Goal: Check status: Check status

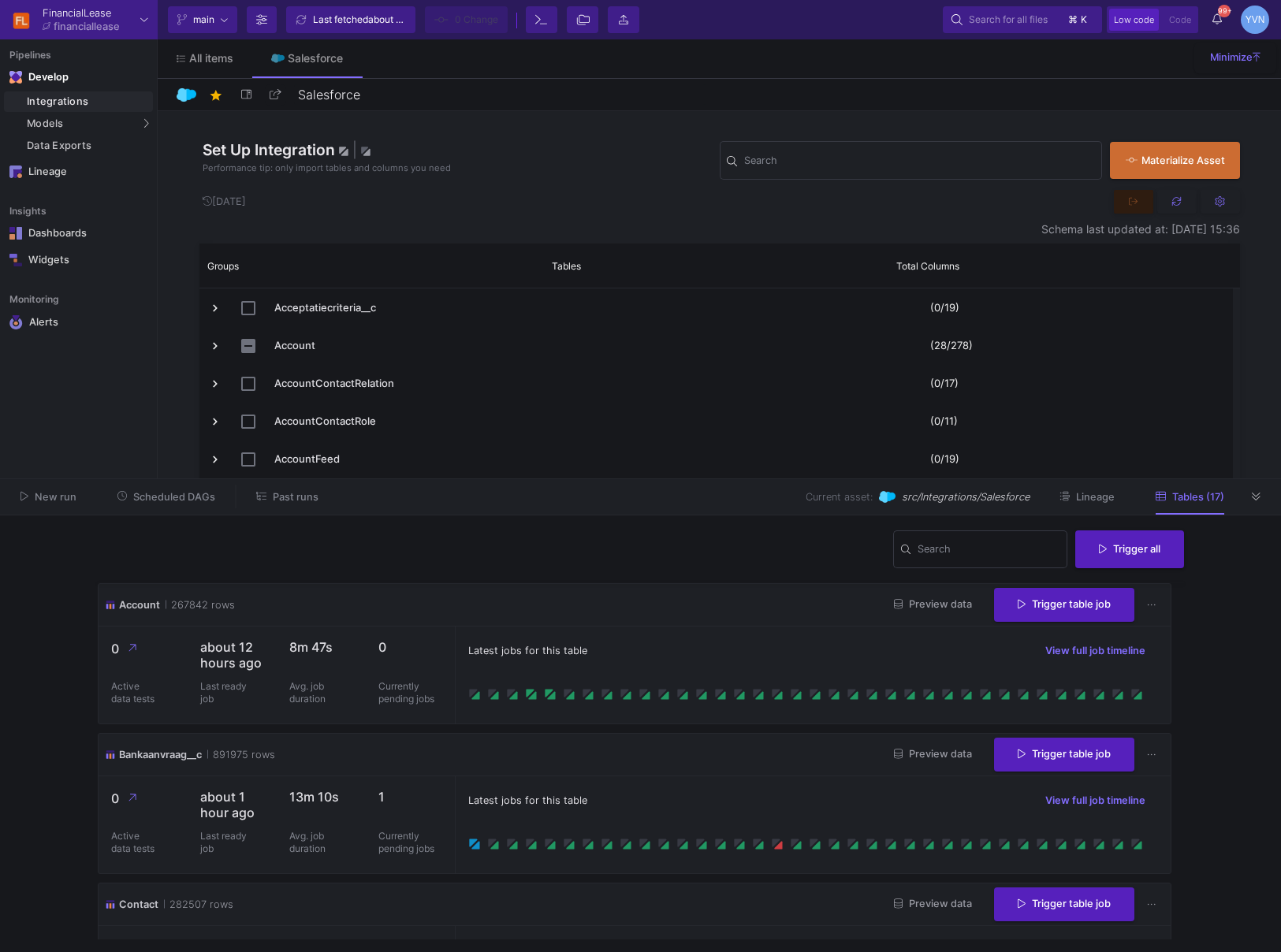
scroll to position [647, 0]
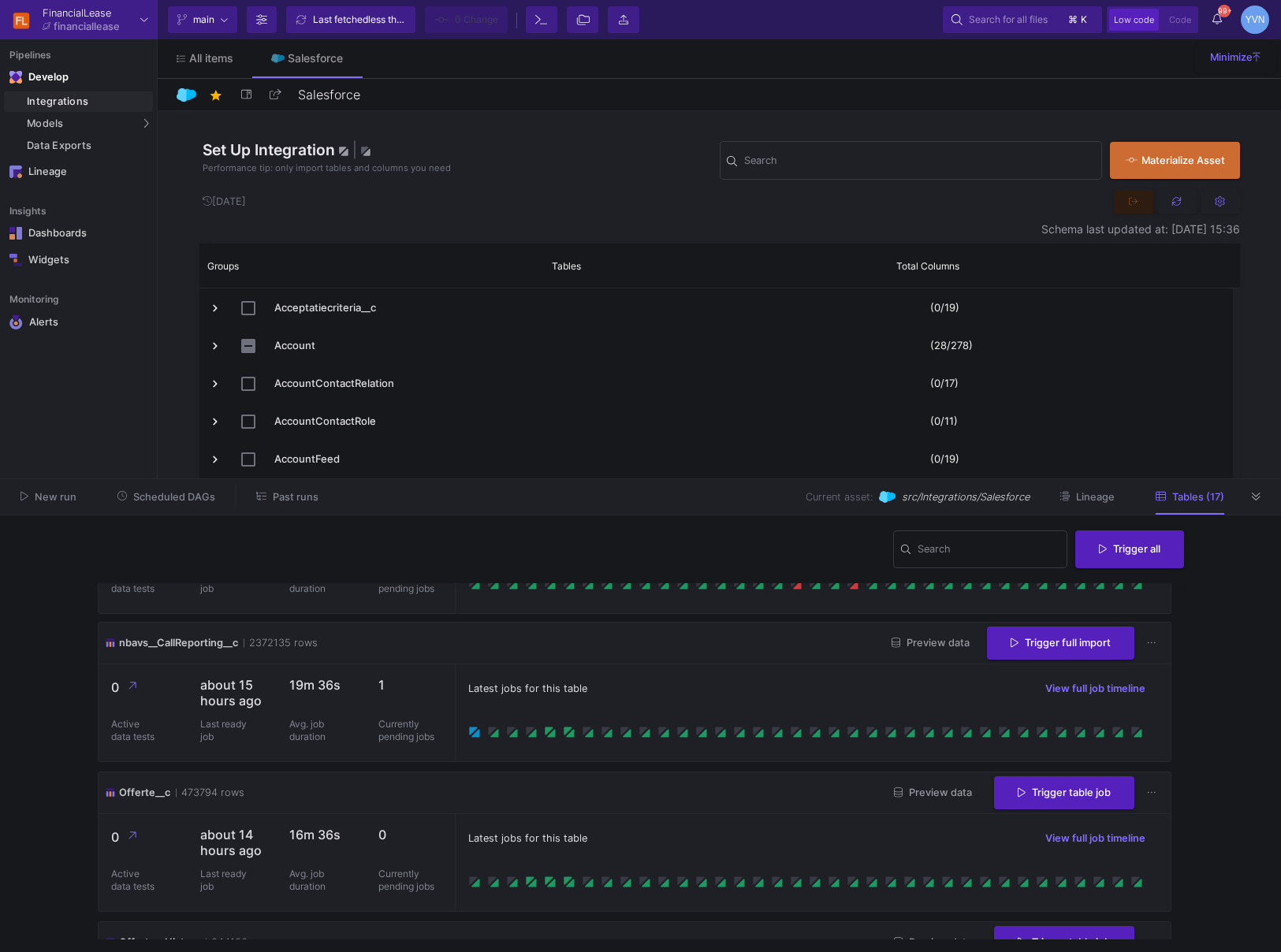
scroll to position [840, 0]
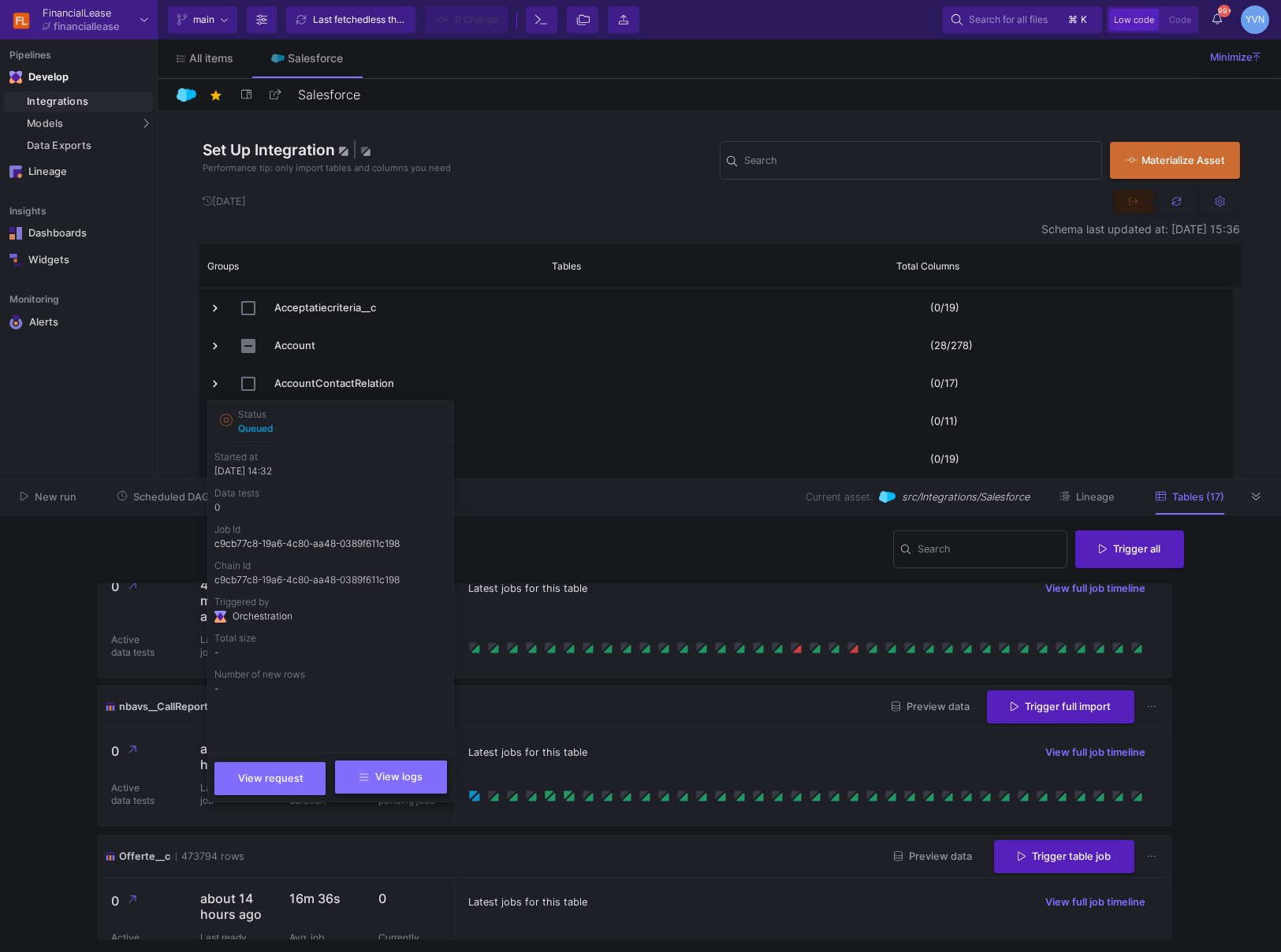
click at [410, 781] on span "View logs" at bounding box center [391, 777] width 62 height 12
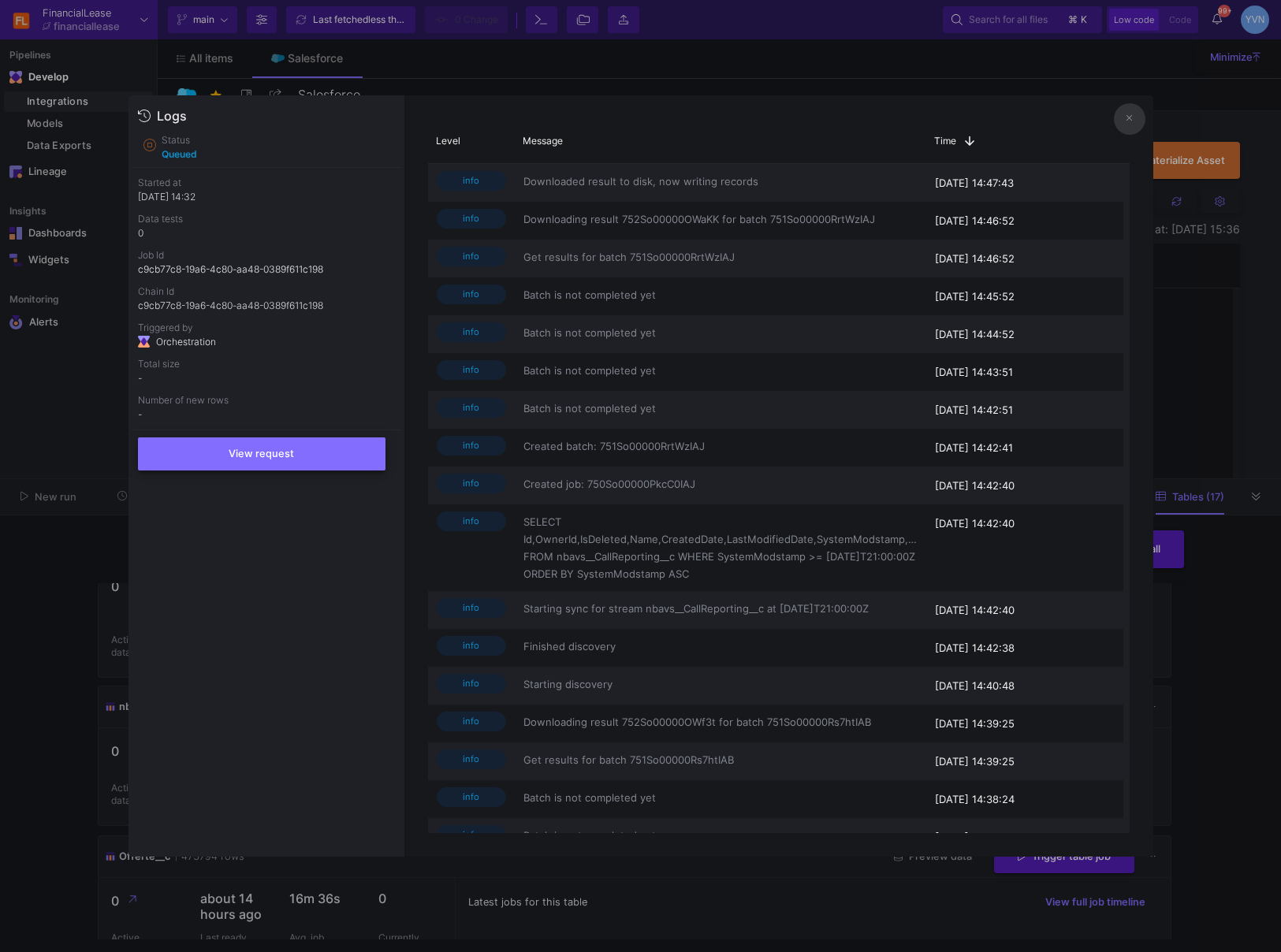
click at [252, 466] on button "View request" at bounding box center [261, 454] width 247 height 33
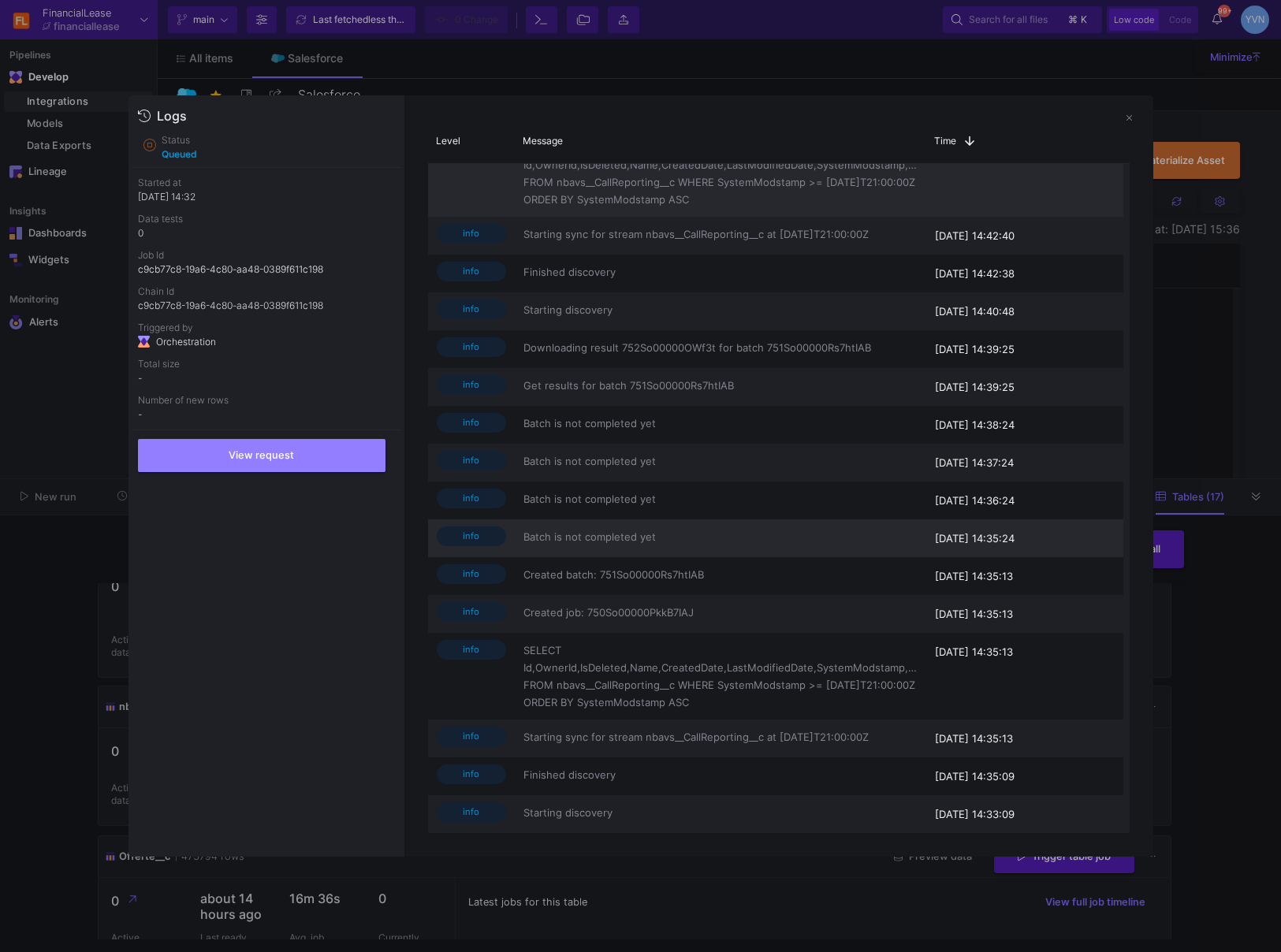
scroll to position [0, 0]
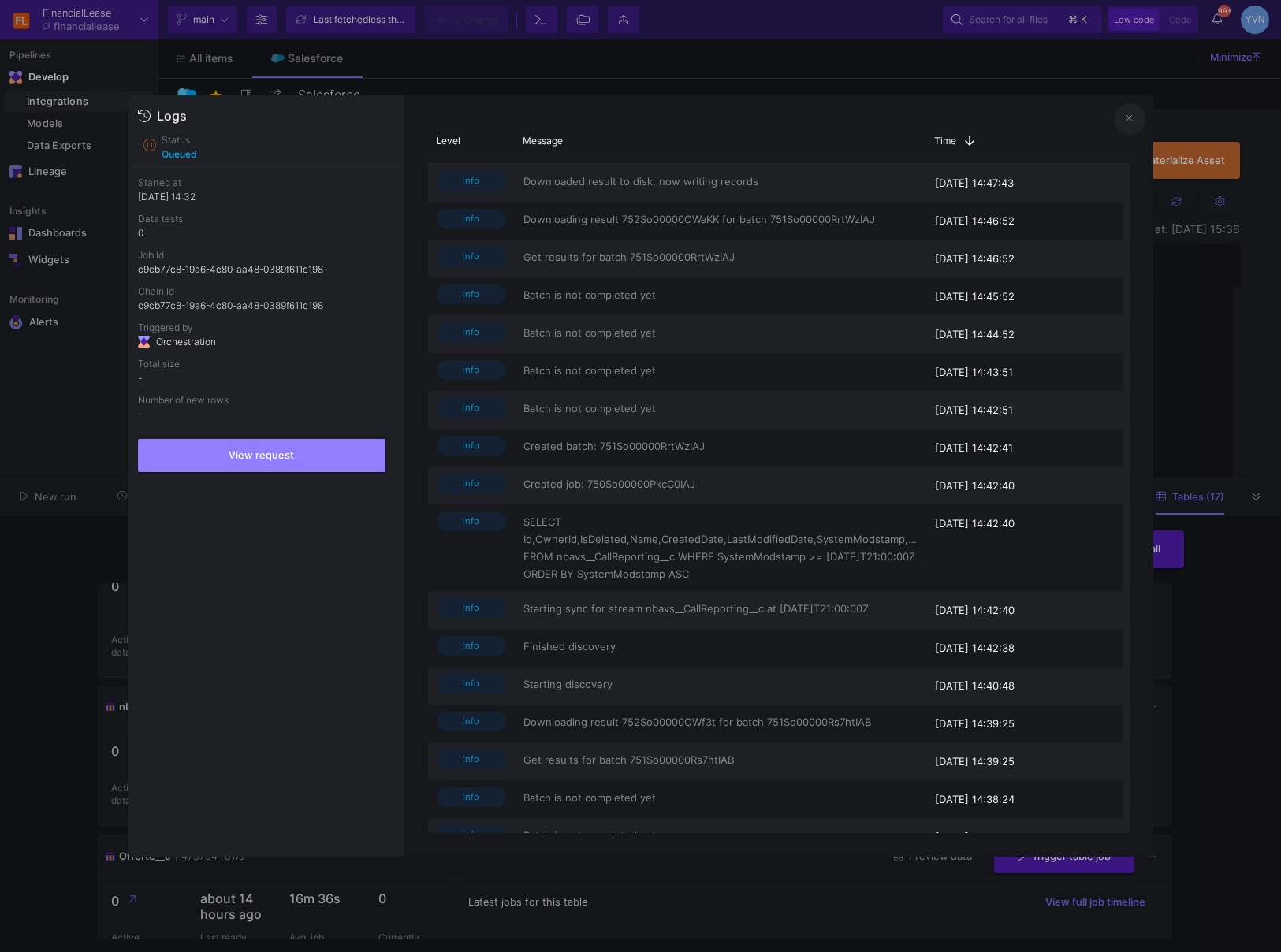
click at [1131, 118] on icon at bounding box center [1129, 118] width 6 height 10
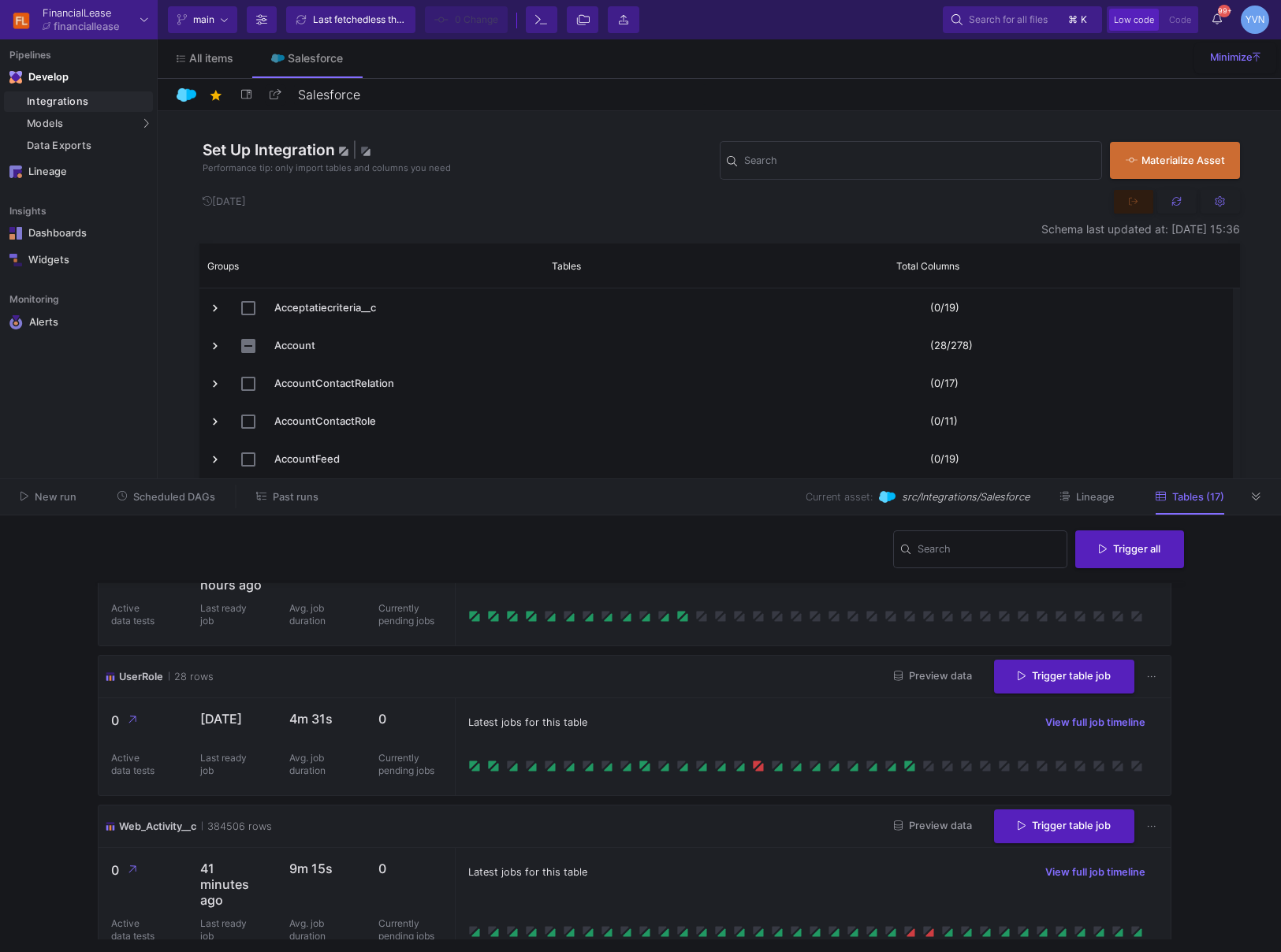
scroll to position [2254, 0]
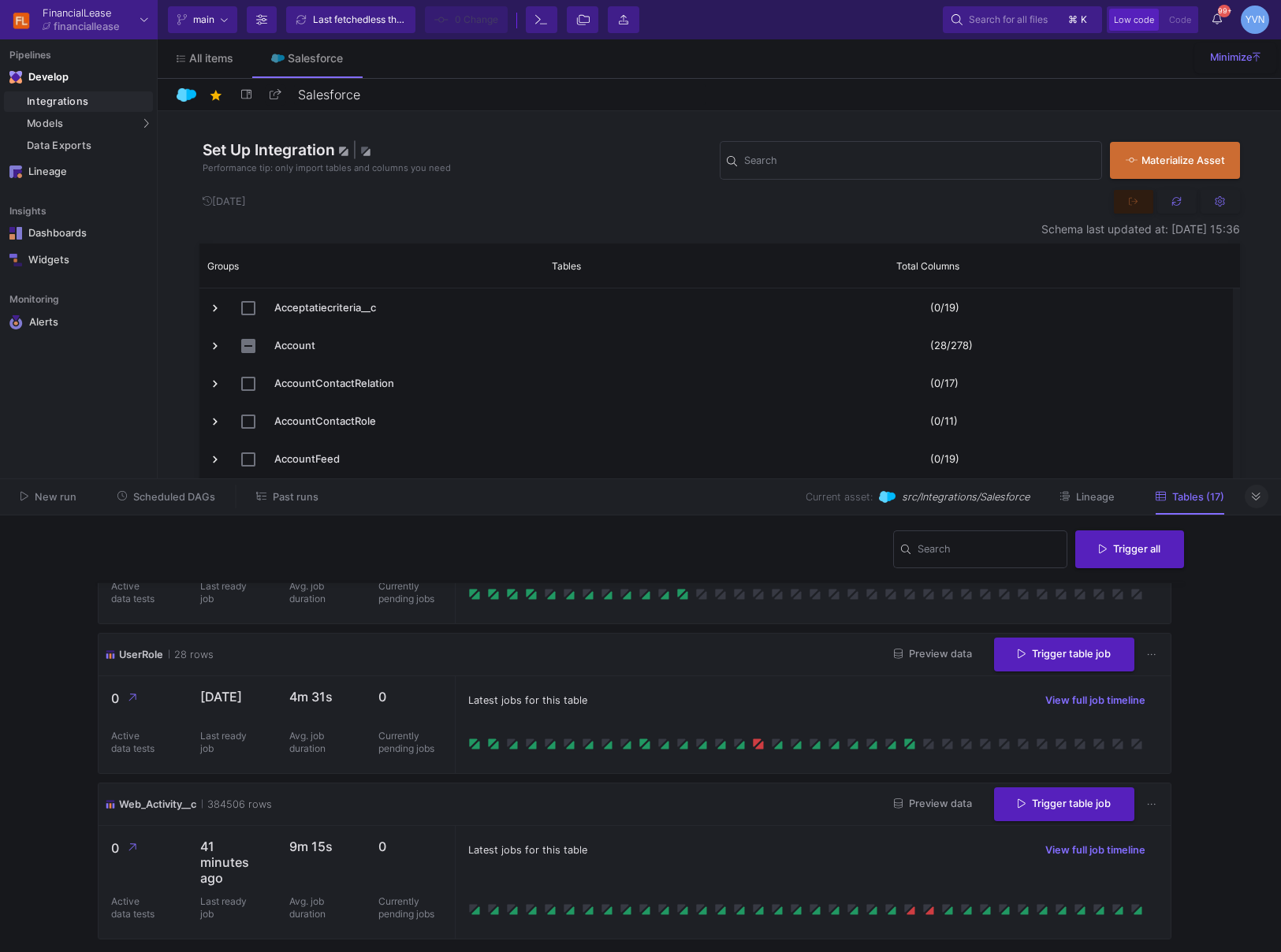
click at [1259, 499] on icon at bounding box center [1255, 497] width 8 height 10
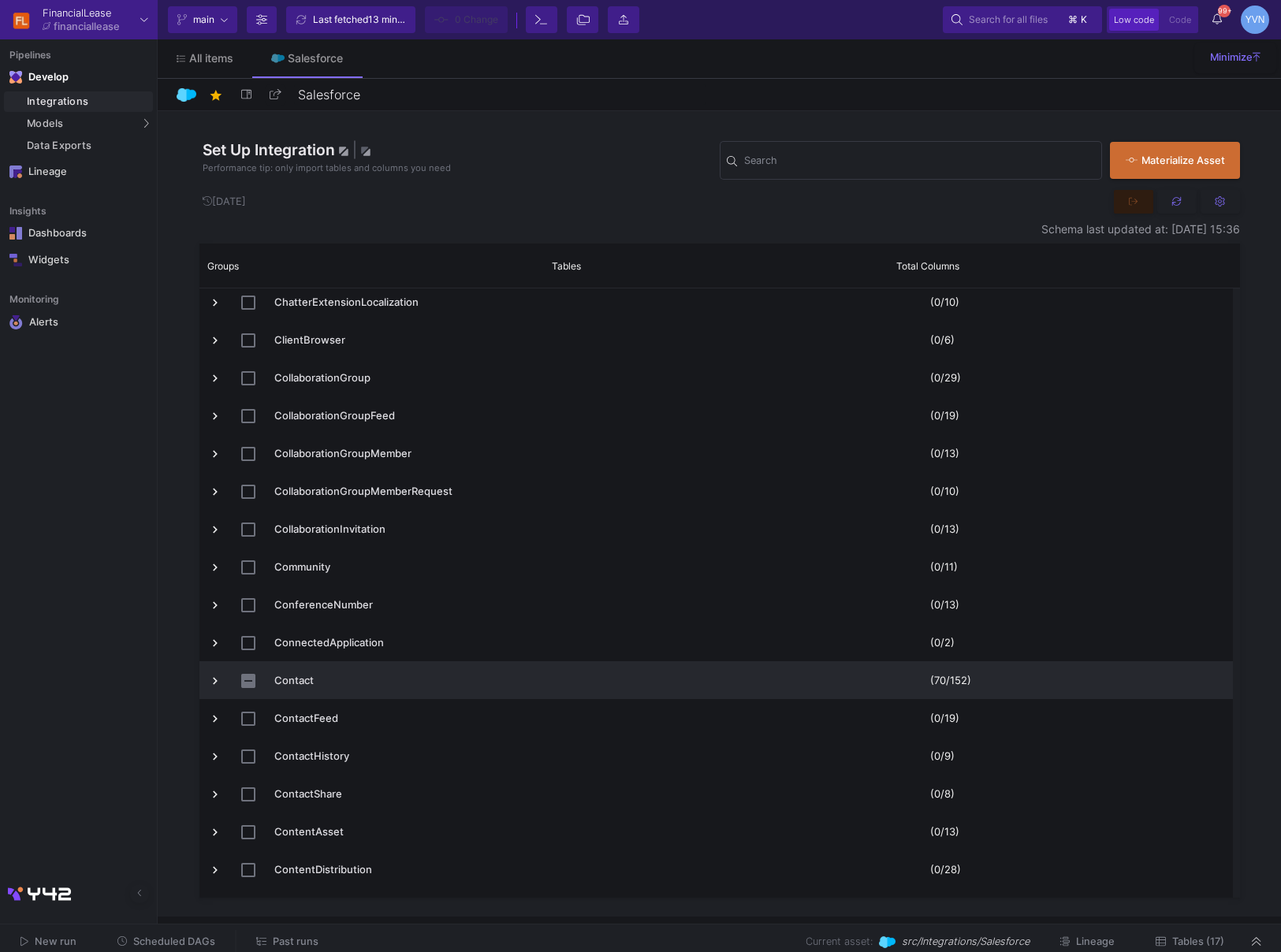
click at [240, 684] on span "Contact" at bounding box center [372, 680] width 327 height 37
click at [245, 684] on input "Press Space to toggle row selection (indeterminate)" at bounding box center [248, 681] width 15 height 15
checkbox input "true"
click at [252, 684] on input "Press Space to toggle row selection (checked)" at bounding box center [248, 681] width 15 height 15
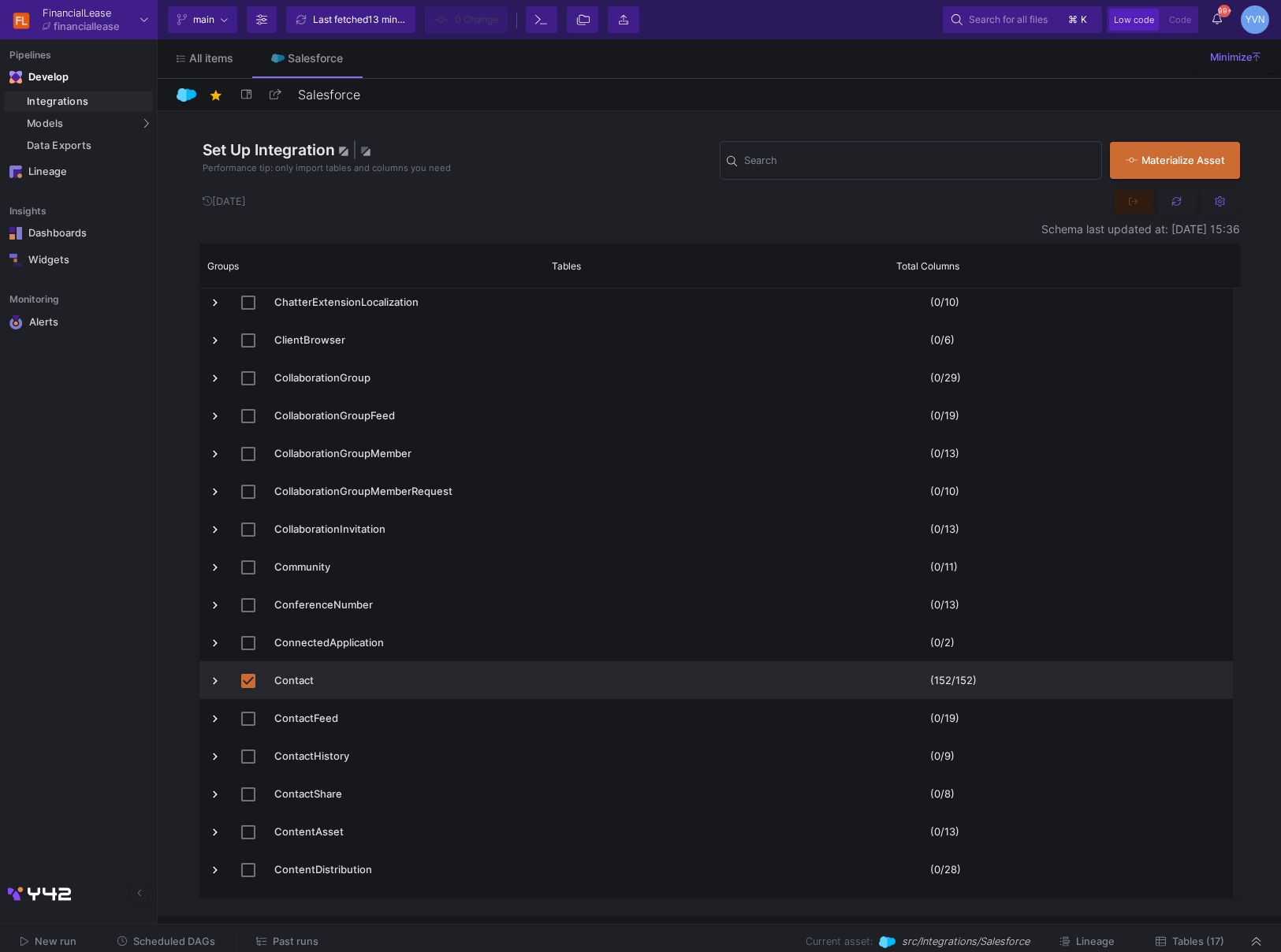
checkbox input "false"
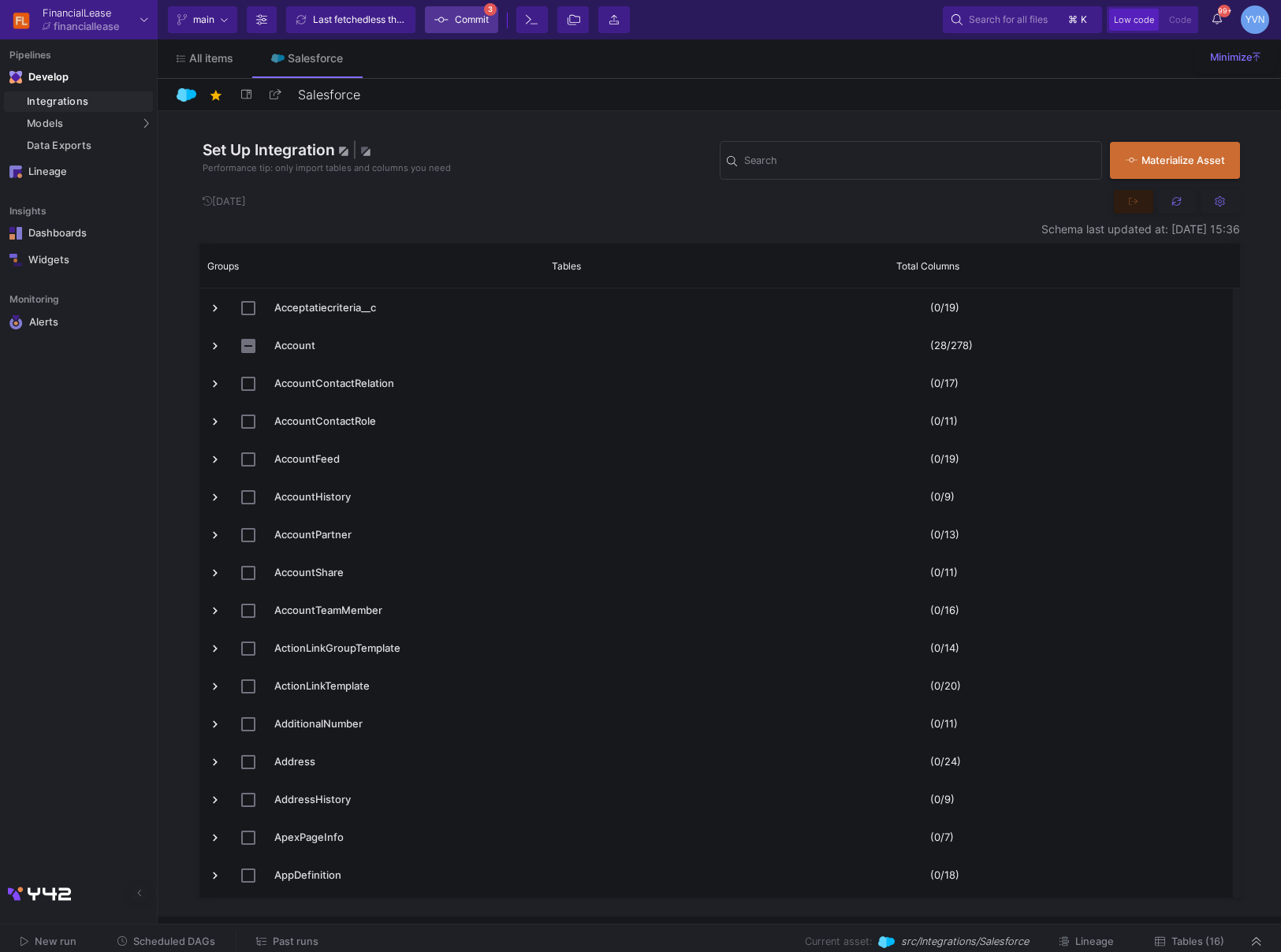
click at [459, 23] on span "Commit" at bounding box center [471, 20] width 34 height 24
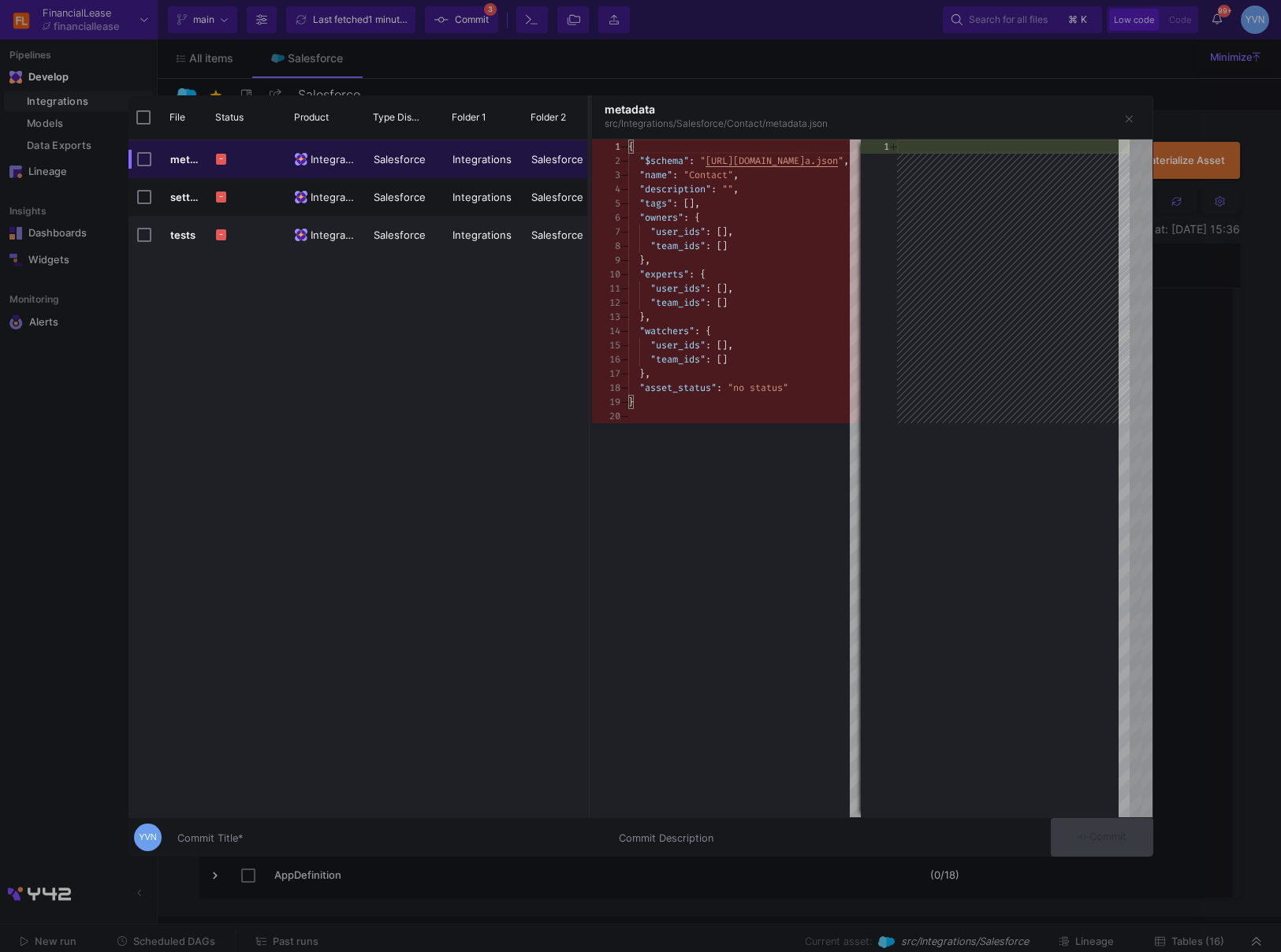
drag, startPoint x: 372, startPoint y: 356, endPoint x: 332, endPoint y: 298, distance: 70.5
click at [372, 356] on div "metadata - Integrations Salesforce Integrations Salesforce Contact settings - I…" at bounding box center [358, 479] width 459 height 677
click at [144, 163] on input "Press Space to toggle row selection (unchecked)" at bounding box center [144, 160] width 15 height 15
checkbox input "true"
checkbox input "false"
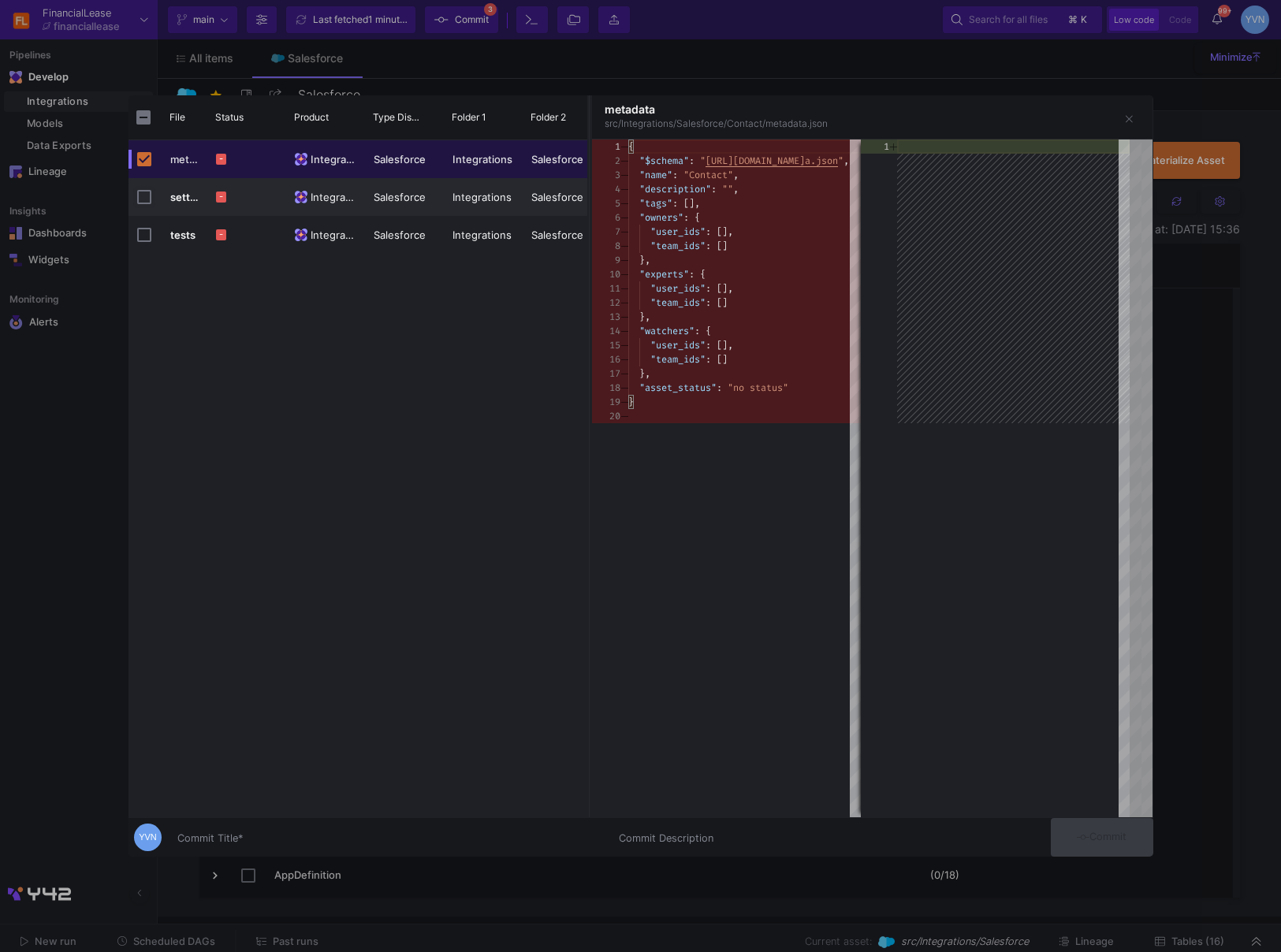
click at [145, 195] on input "Press Space to toggle row selection (unchecked)" at bounding box center [144, 197] width 15 height 15
checkbox input "true"
checkbox input "false"
click at [142, 225] on div "Press SPACE to select this row." at bounding box center [144, 235] width 15 height 37
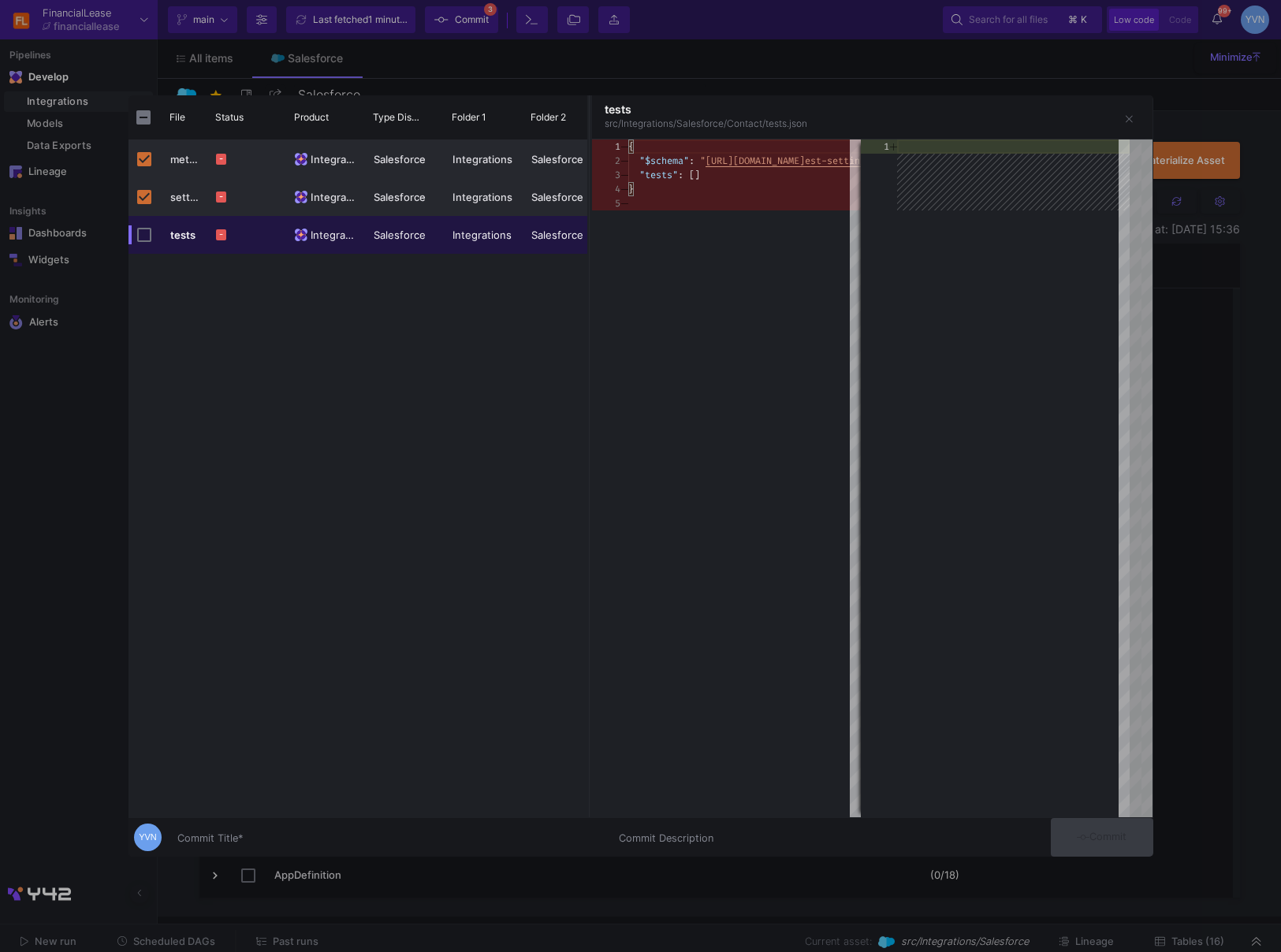
click at [153, 236] on div "tests" at bounding box center [167, 235] width 61 height 37
click at [144, 237] on input "Press Space to toggle row selection (unchecked)" at bounding box center [144, 235] width 15 height 15
checkbox input "true"
click at [427, 244] on span "Discard selected changes..." at bounding box center [423, 242] width 162 height 30
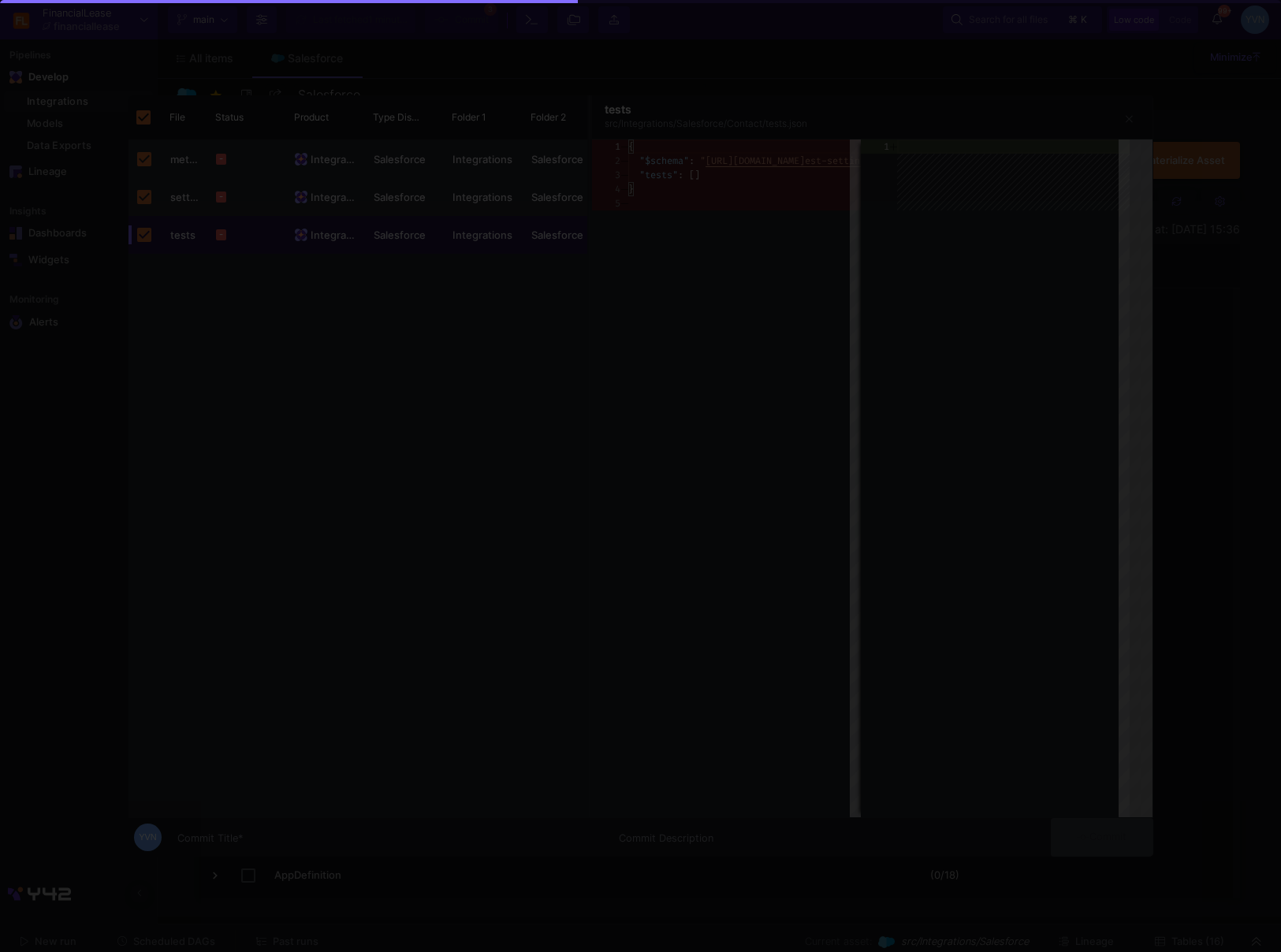
checkbox input "false"
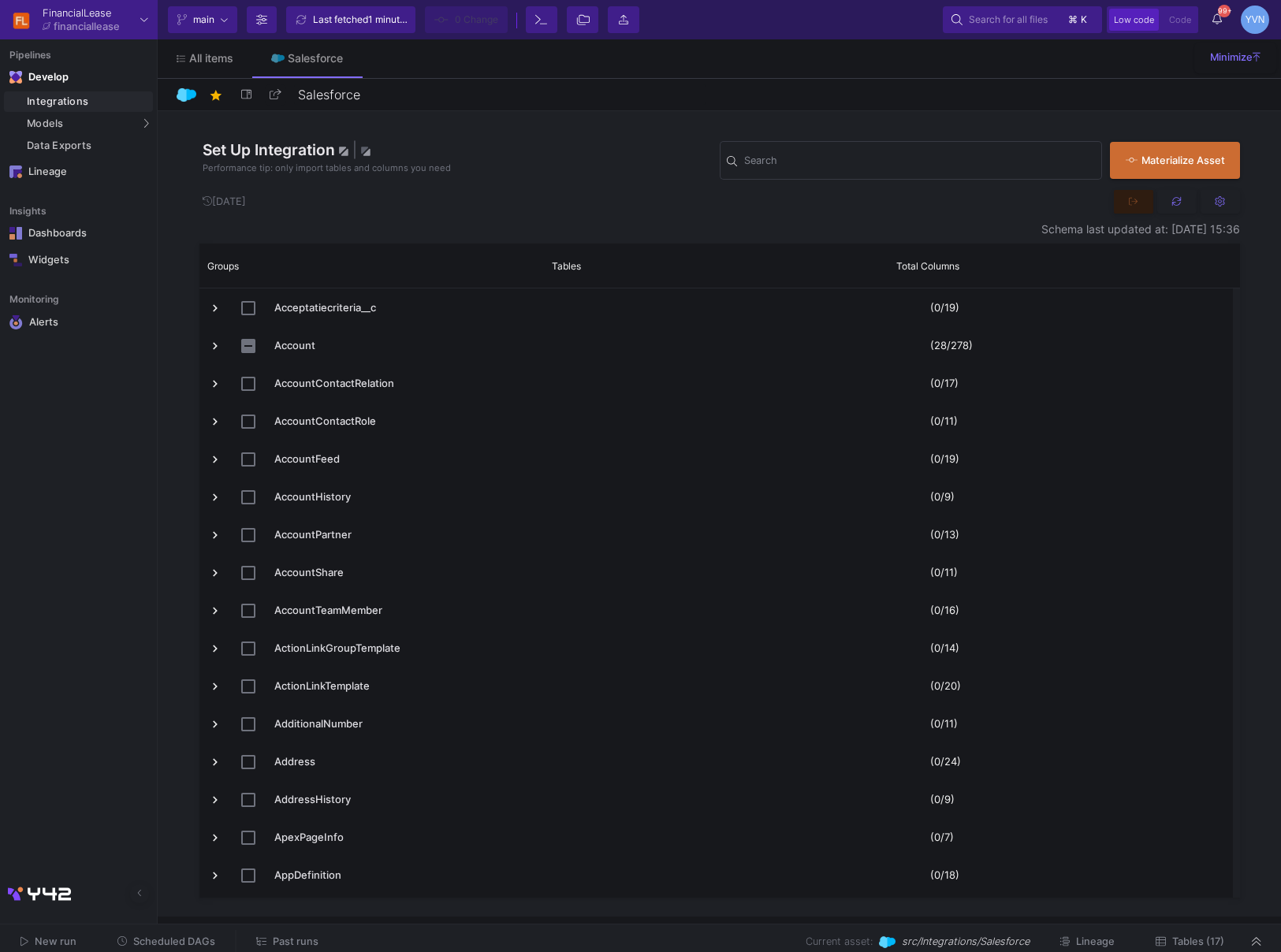
click at [149, 941] on span "Scheduled DAGs" at bounding box center [174, 941] width 82 height 12
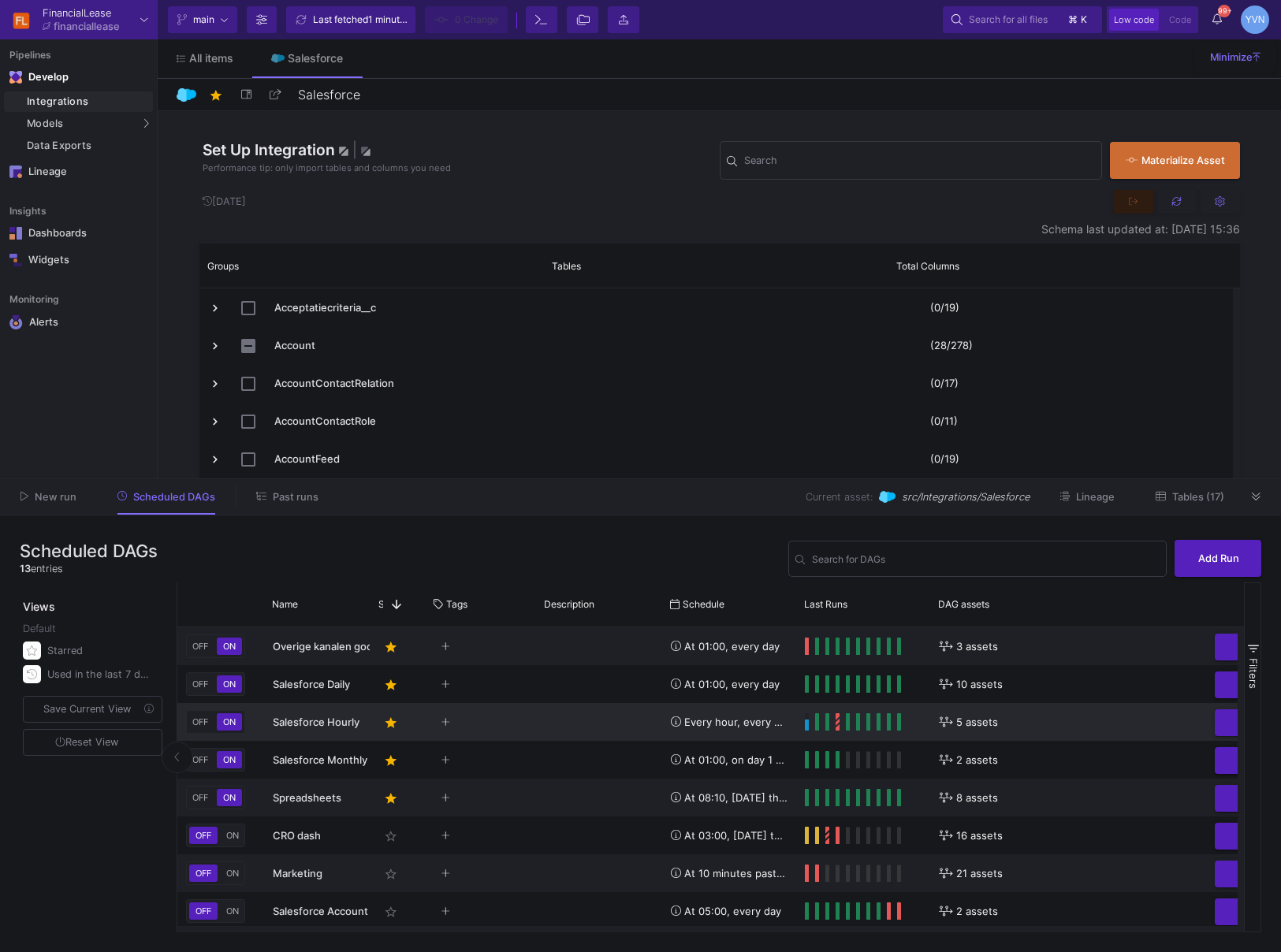
click at [321, 726] on span "Salesforce Hourly" at bounding box center [316, 722] width 87 height 13
click at [298, 495] on span "Past runs" at bounding box center [296, 497] width 46 height 12
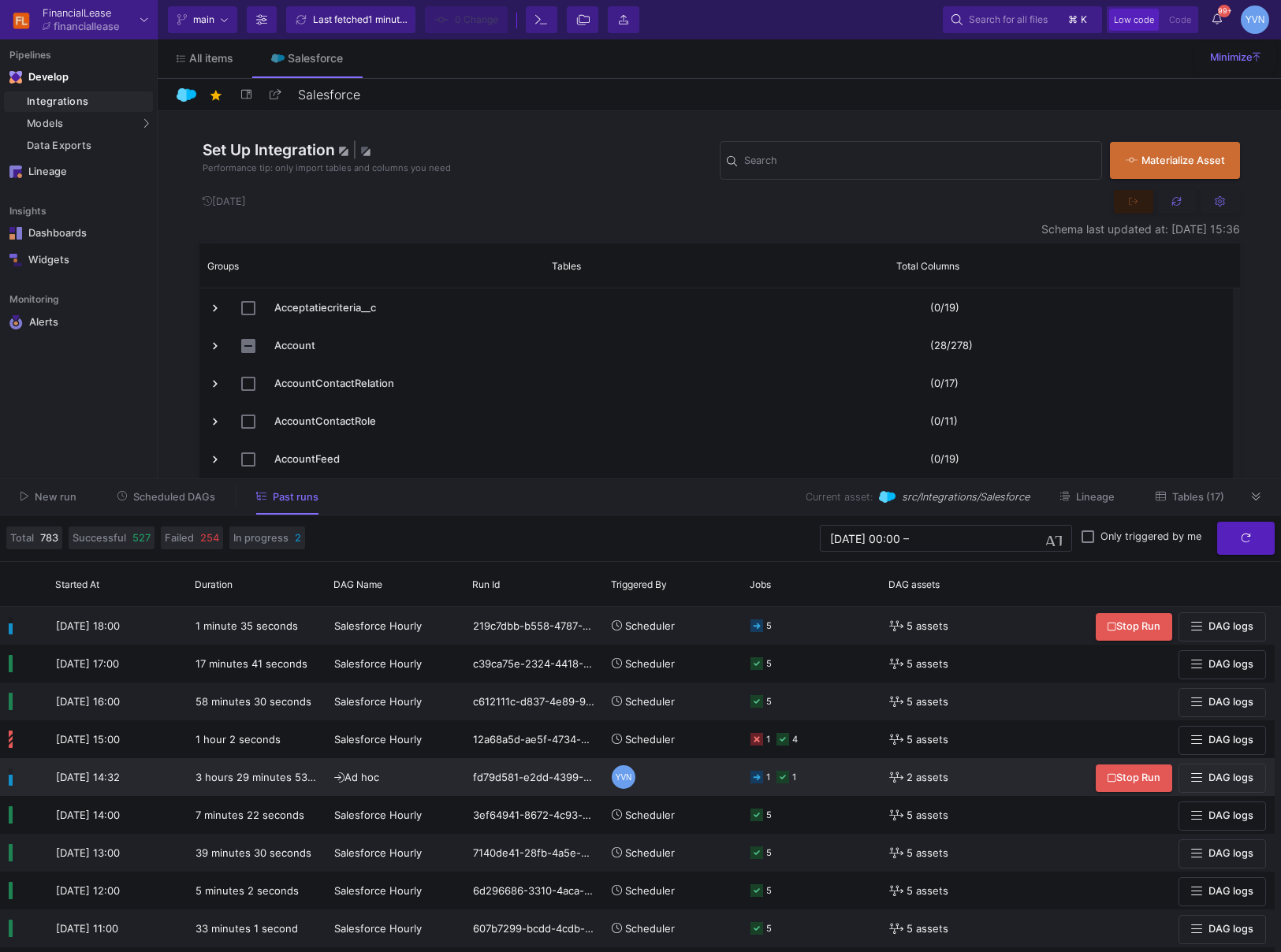
click at [754, 782] on icon at bounding box center [757, 778] width 13 height 13
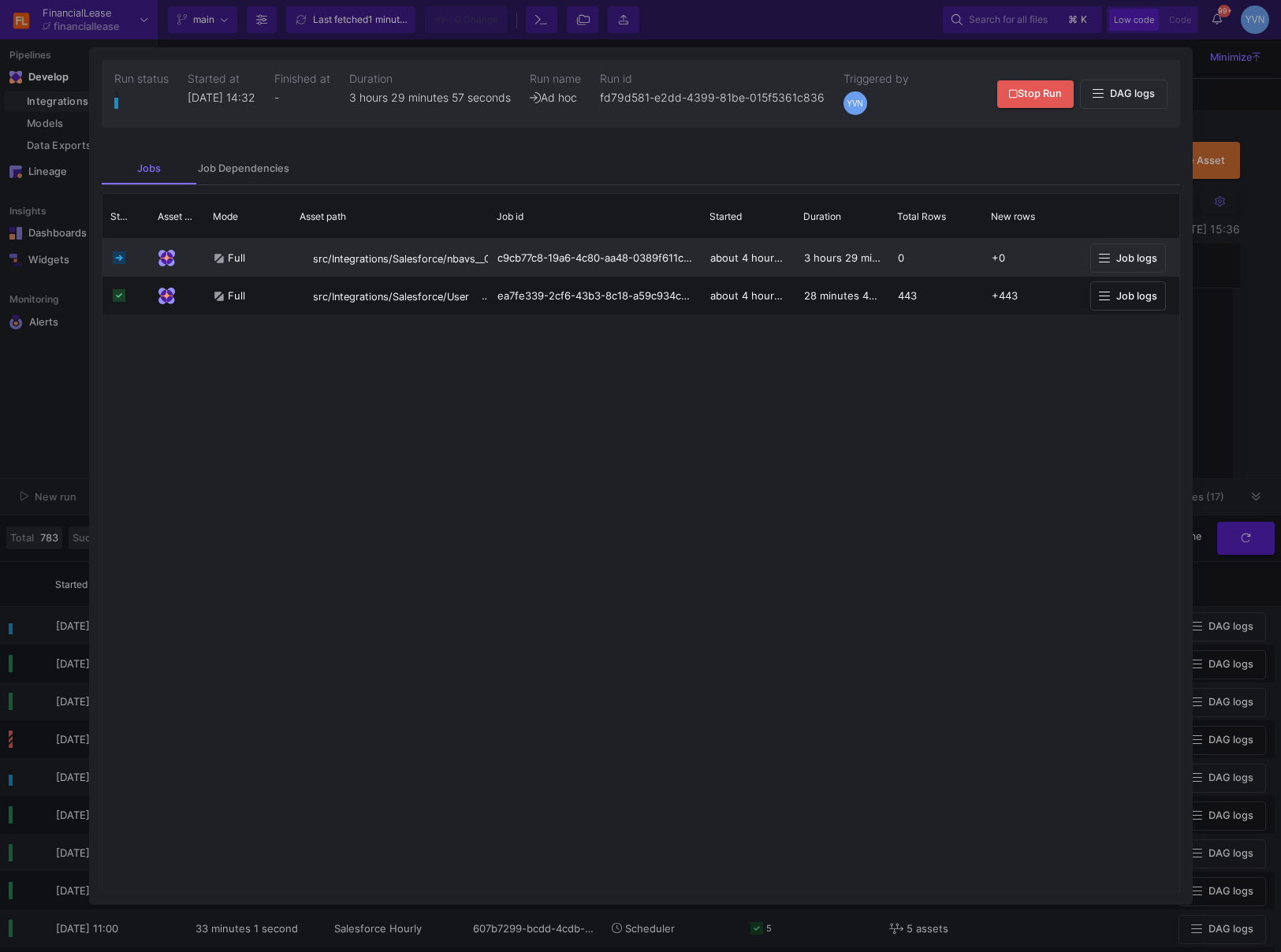
click at [1135, 262] on span "Job logs" at bounding box center [1137, 257] width 41 height 12
